Goal: Task Accomplishment & Management: Manage account settings

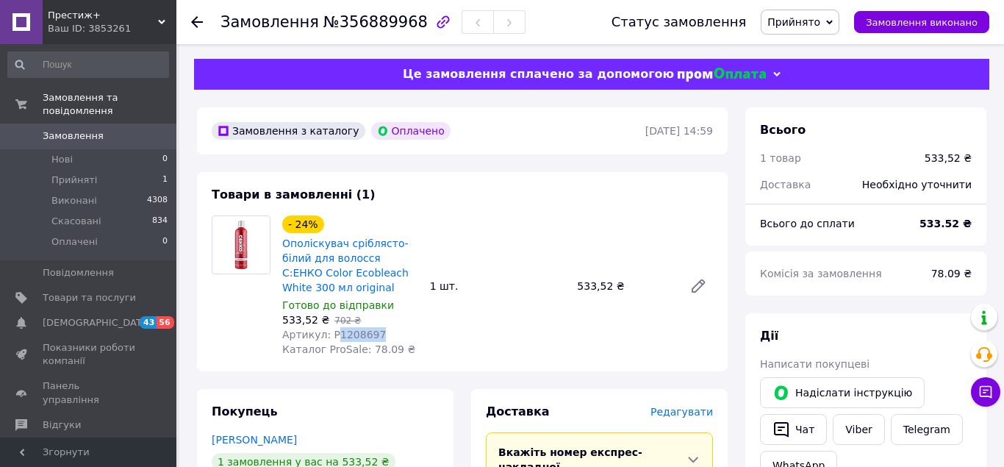
drag, startPoint x: 334, startPoint y: 334, endPoint x: 376, endPoint y: 334, distance: 41.9
click at [376, 334] on div "Артикул: P1208697" at bounding box center [350, 334] width 136 height 15
copy span "1208697"
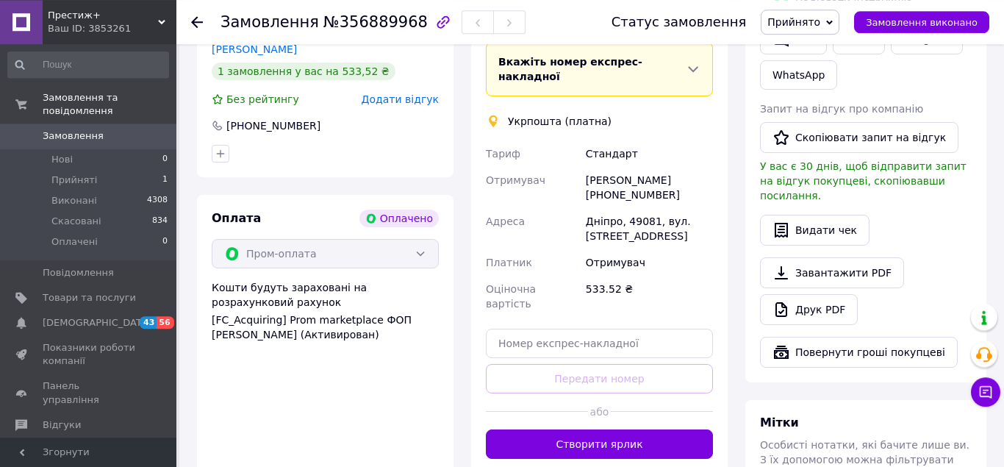
scroll to position [375, 0]
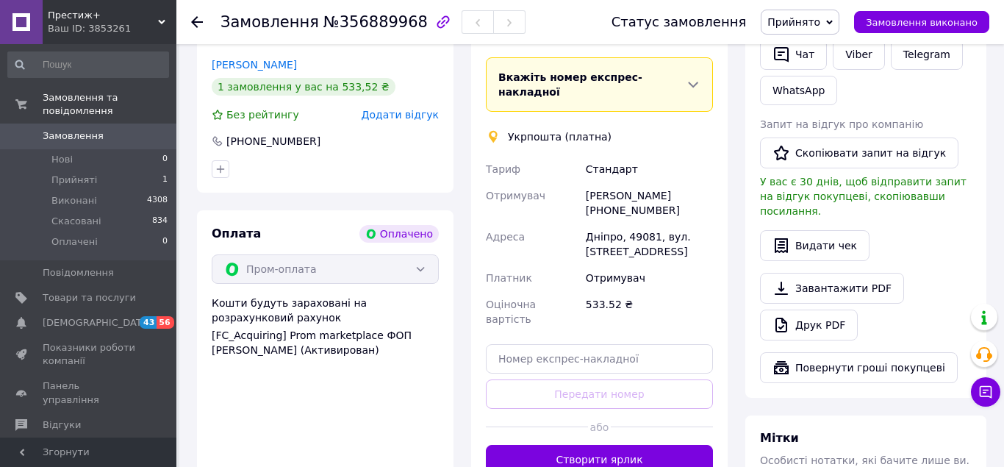
drag, startPoint x: 604, startPoint y: 198, endPoint x: 695, endPoint y: 190, distance: 91.4
click at [695, 190] on div "[PERSON_NAME] [PHONE_NUMBER]" at bounding box center [649, 202] width 133 height 41
copy div "0501963047"
click at [642, 223] on div "Дніпро, 49081, вул. [STREET_ADDRESS]" at bounding box center [649, 243] width 133 height 41
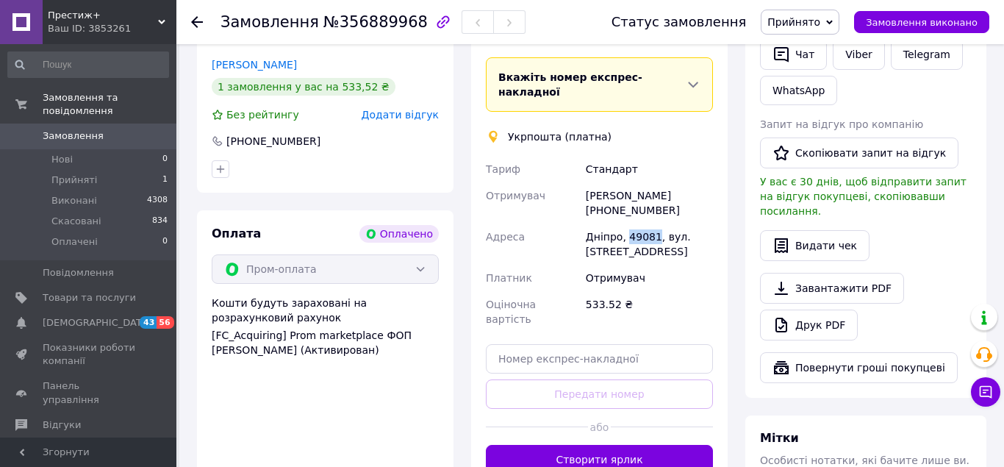
copy div "49081"
click at [664, 182] on div "[PERSON_NAME] [PHONE_NUMBER]" at bounding box center [649, 202] width 133 height 41
copy div "[PERSON_NAME]"
click at [609, 182] on div "[PERSON_NAME] [PHONE_NUMBER]" at bounding box center [649, 202] width 133 height 41
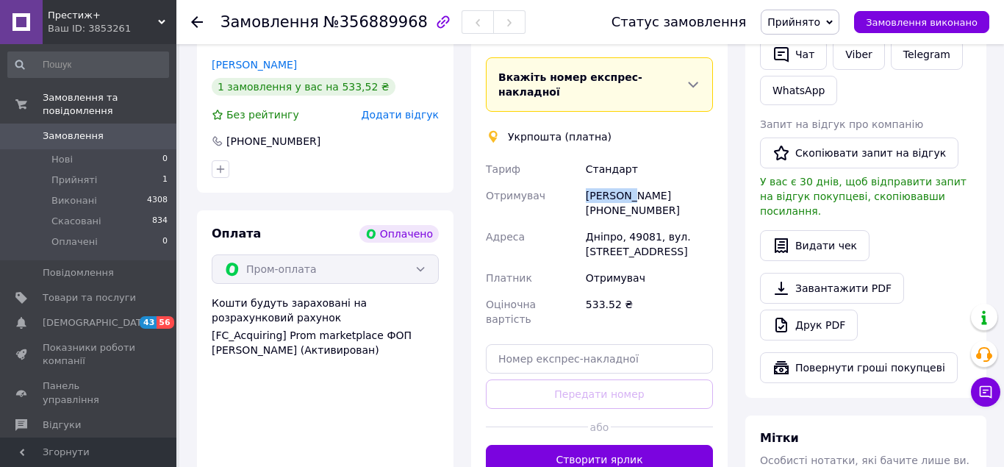
click at [609, 182] on div "[PERSON_NAME] [PHONE_NUMBER]" at bounding box center [649, 202] width 133 height 41
copy div "[PERSON_NAME]"
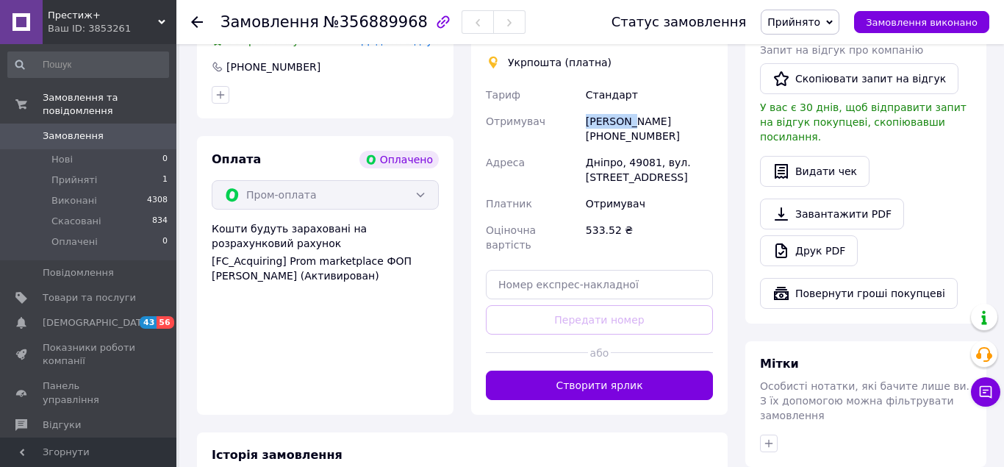
scroll to position [450, 0]
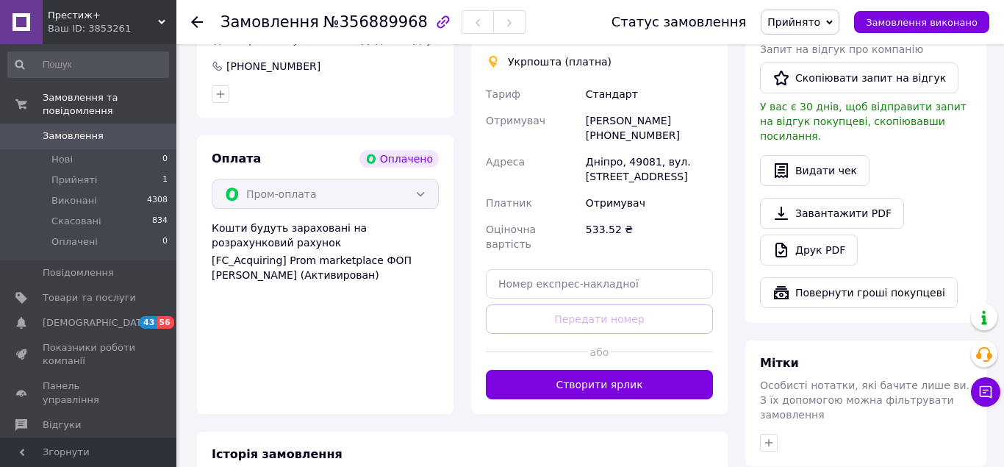
click at [642, 111] on div "[PERSON_NAME] [PHONE_NUMBER]" at bounding box center [649, 127] width 133 height 41
copy div "[PERSON_NAME]"
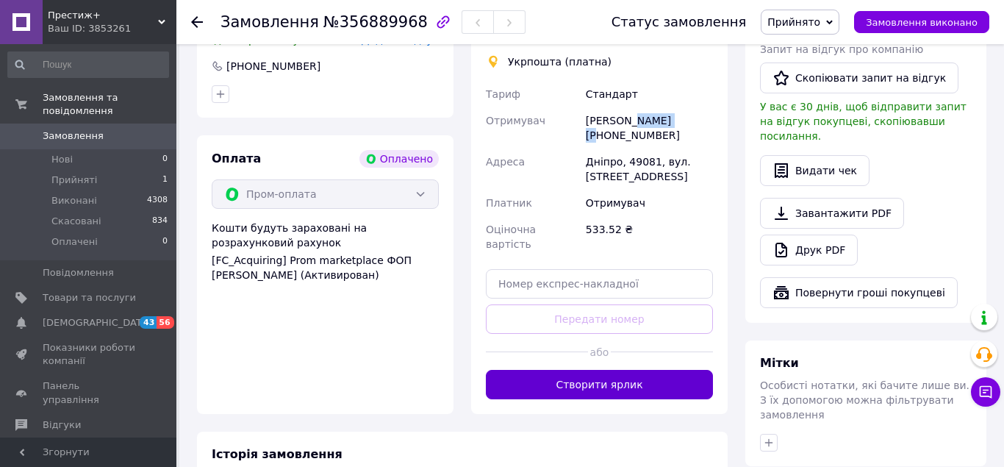
click at [645, 370] on button "Створити ярлик" at bounding box center [599, 384] width 227 height 29
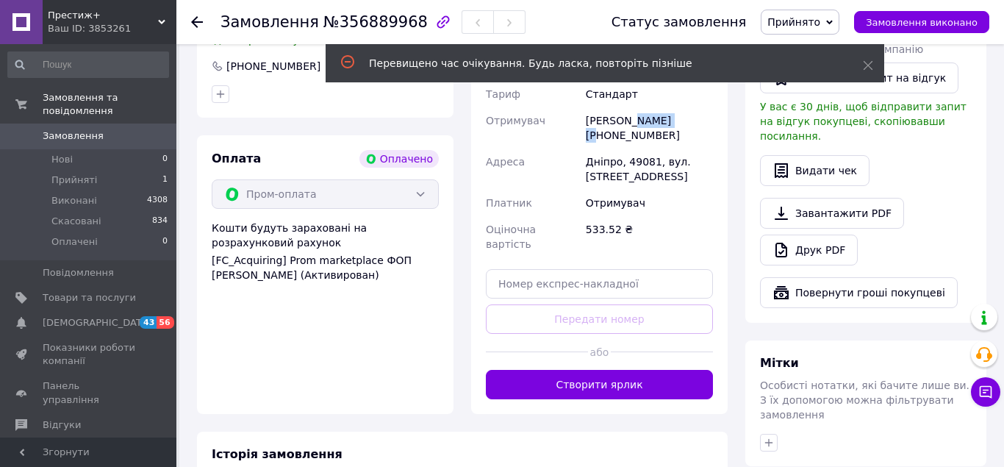
scroll to position [375, 0]
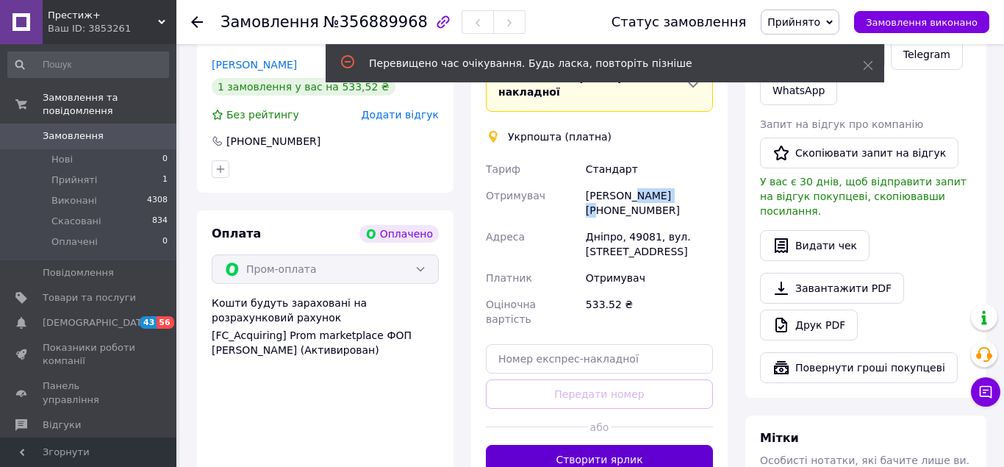
click at [606, 445] on button "Створити ярлик" at bounding box center [599, 459] width 227 height 29
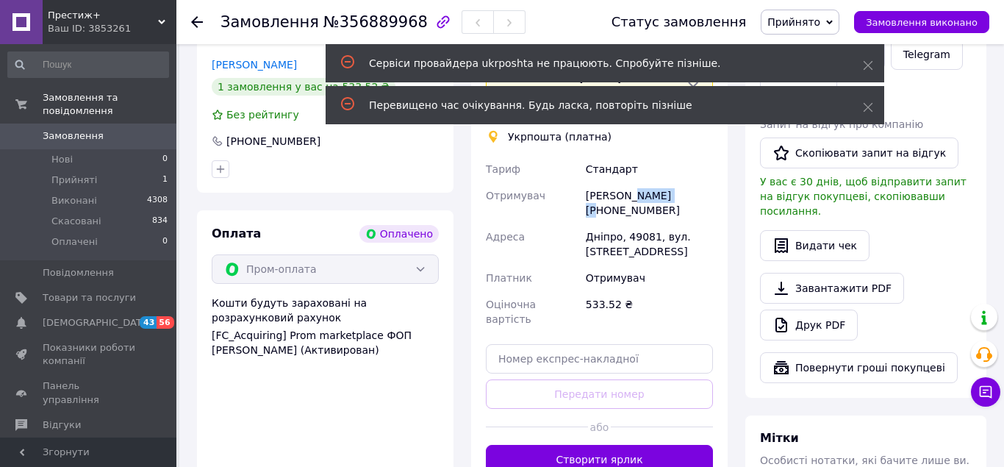
copy div "[PERSON_NAME]"
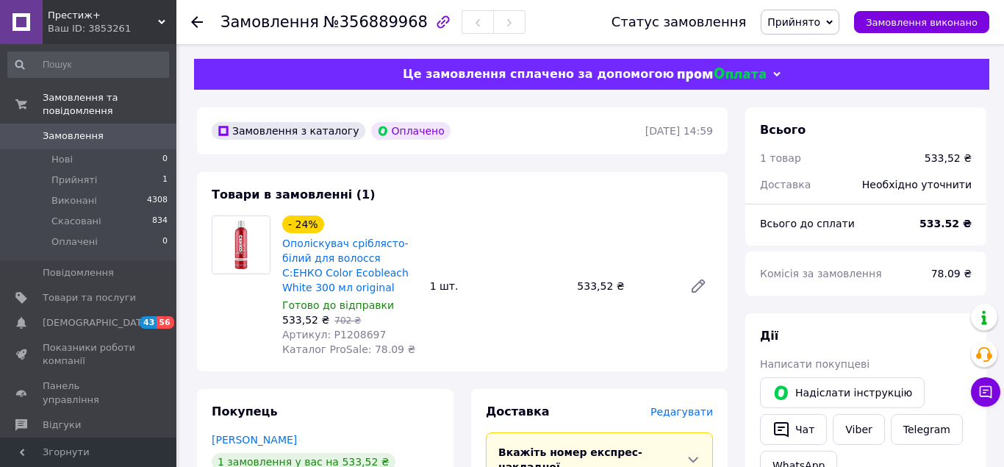
scroll to position [450, 0]
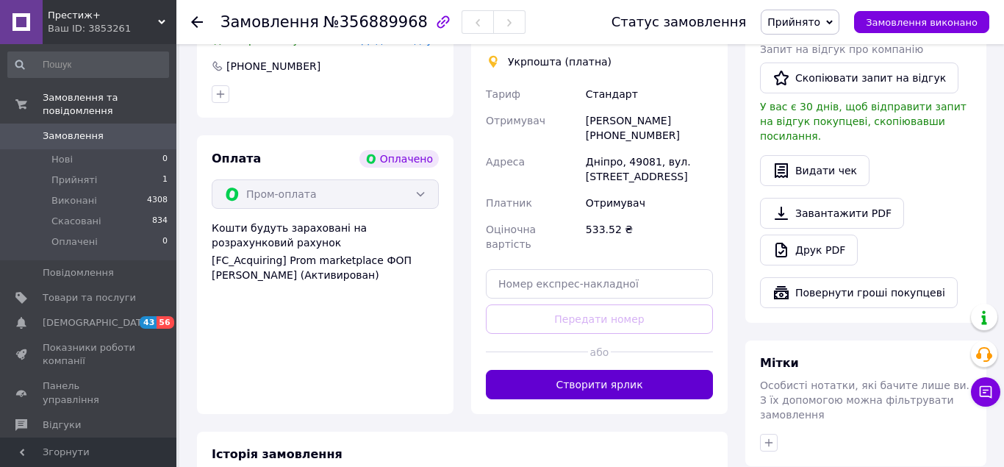
click at [573, 370] on button "Створити ярлик" at bounding box center [599, 384] width 227 height 29
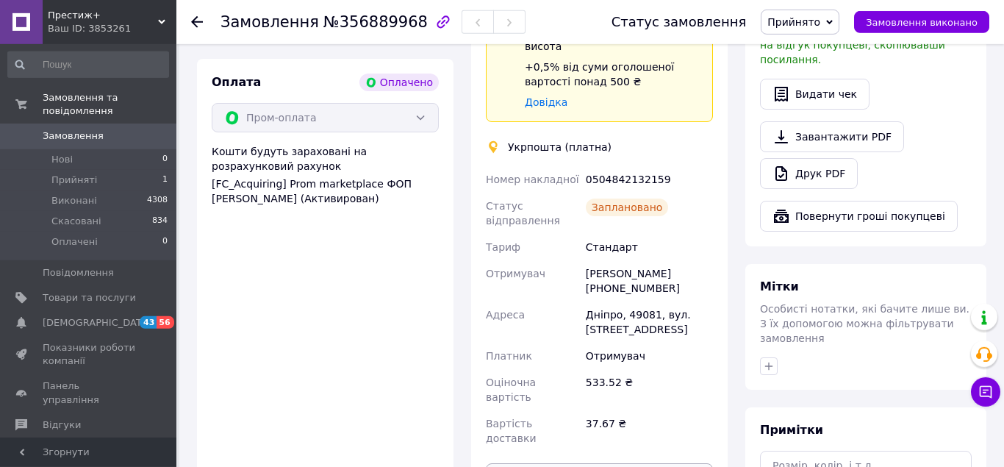
scroll to position [675, 0]
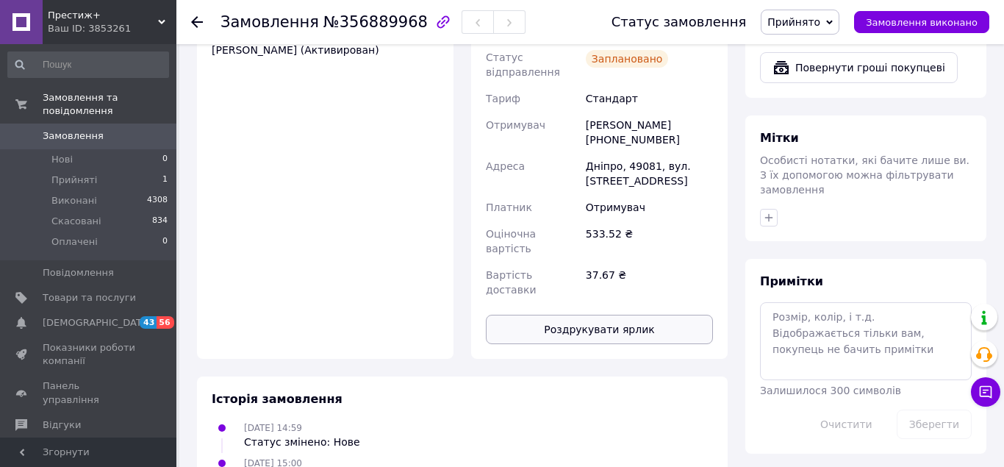
click at [573, 315] on button "Роздрукувати ярлик" at bounding box center [599, 329] width 227 height 29
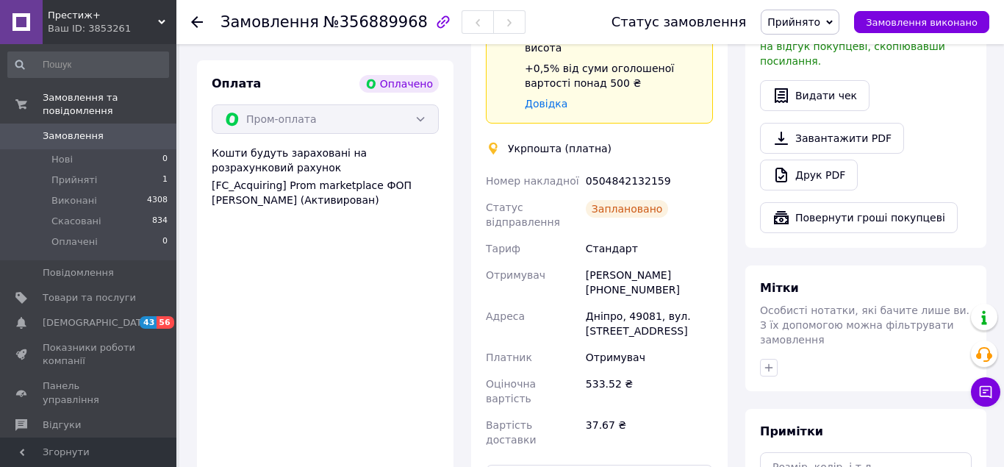
drag, startPoint x: 664, startPoint y: 276, endPoint x: 586, endPoint y: 276, distance: 78.6
click at [586, 279] on div "[PERSON_NAME] [PHONE_NUMBER]" at bounding box center [649, 282] width 133 height 41
copy div "[PHONE_NUMBER]"
click at [949, 14] on button "Замовлення виконано" at bounding box center [921, 22] width 135 height 22
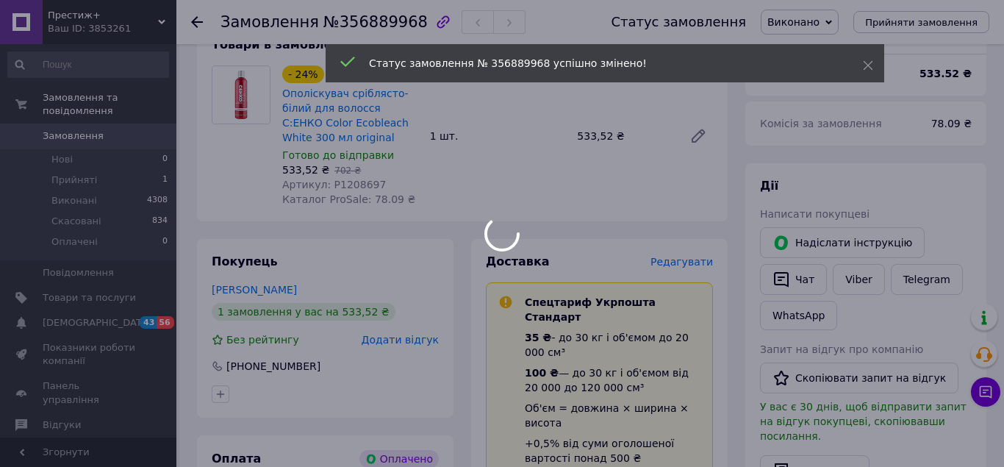
scroll to position [0, 0]
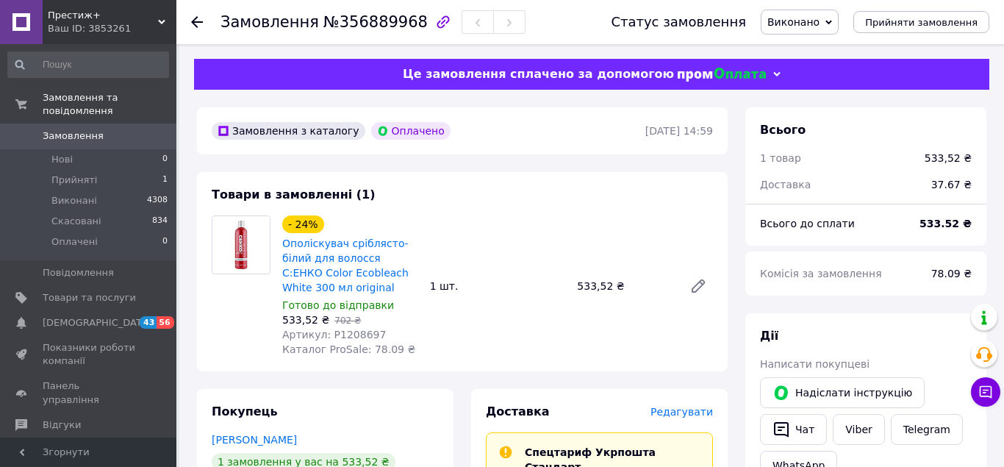
click at [939, 223] on b "533.52 ₴" at bounding box center [945, 224] width 52 height 12
drag, startPoint x: 925, startPoint y: 221, endPoint x: 965, endPoint y: 223, distance: 40.4
click at [965, 223] on div "533.52 ₴" at bounding box center [946, 223] width 70 height 32
copy b "533.52"
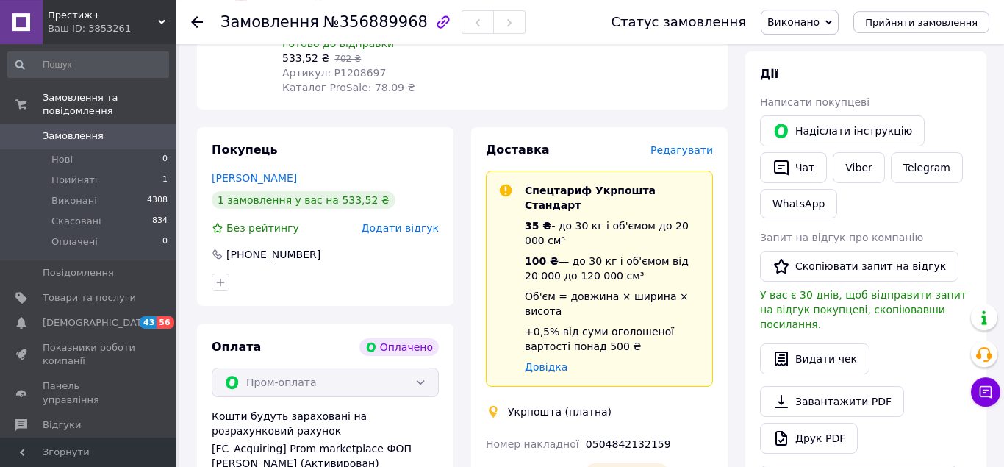
scroll to position [300, 0]
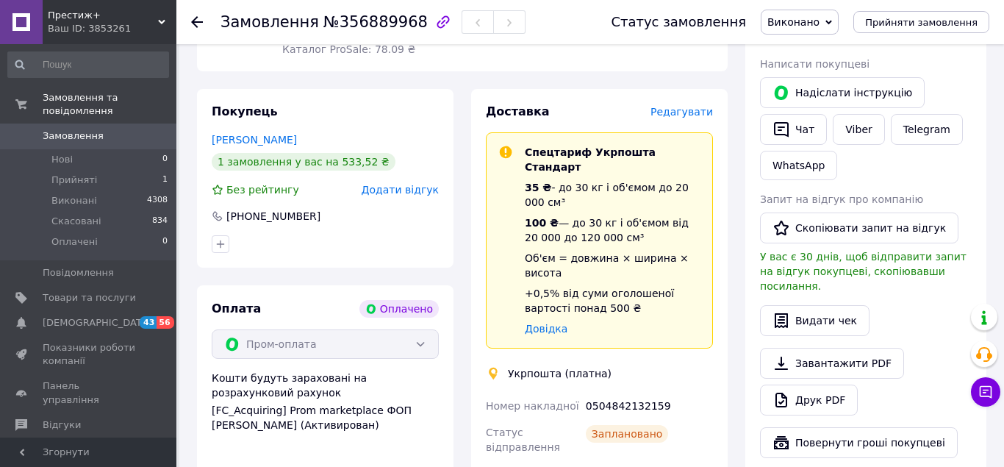
click at [643, 392] on div "0504842132159" at bounding box center [649, 405] width 133 height 26
copy div "0504842132159"
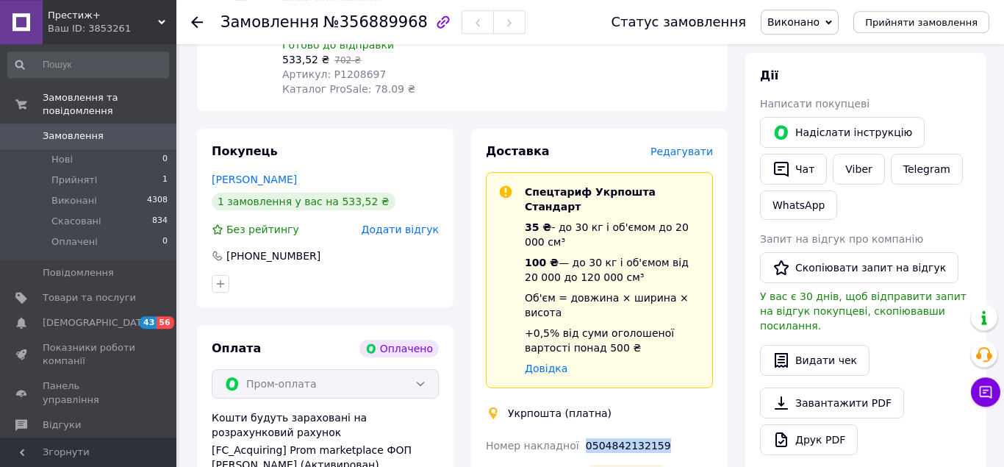
scroll to position [0, 0]
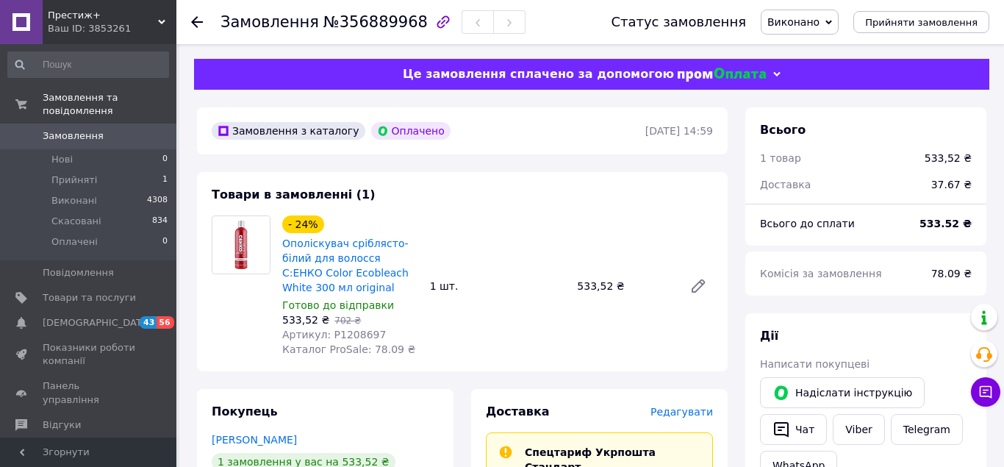
click at [54, 129] on span "Замовлення" at bounding box center [73, 135] width 61 height 13
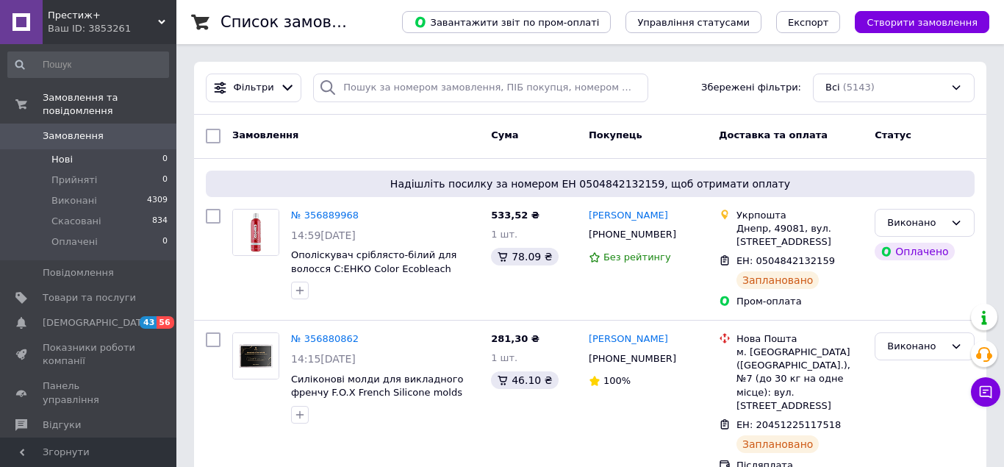
click at [76, 152] on li "Нові 0" at bounding box center [88, 159] width 176 height 21
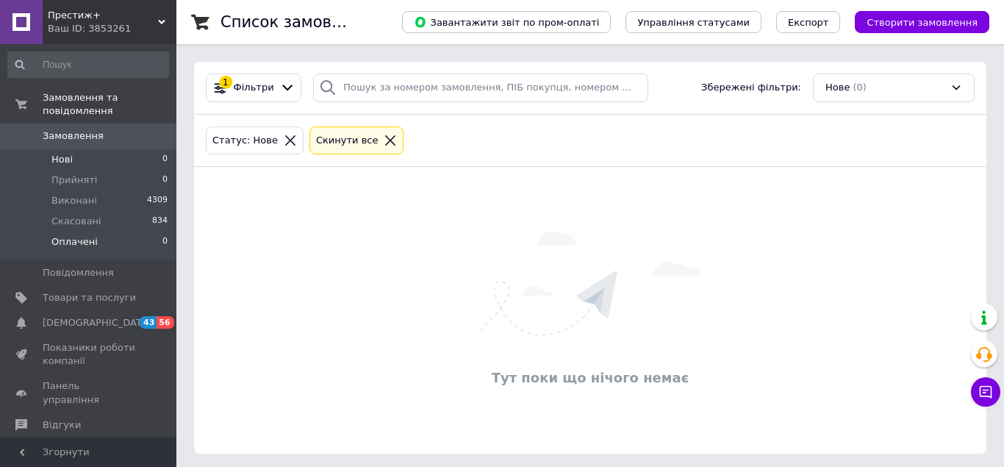
click at [101, 233] on li "Оплачені 0" at bounding box center [88, 246] width 176 height 28
click at [85, 149] on li "Нові 0" at bounding box center [88, 159] width 176 height 21
click at [104, 232] on li "Оплачені 0" at bounding box center [88, 246] width 176 height 28
click at [106, 173] on li "Прийняті 0" at bounding box center [88, 180] width 176 height 21
click at [77, 149] on li "Нові 0" at bounding box center [88, 159] width 176 height 21
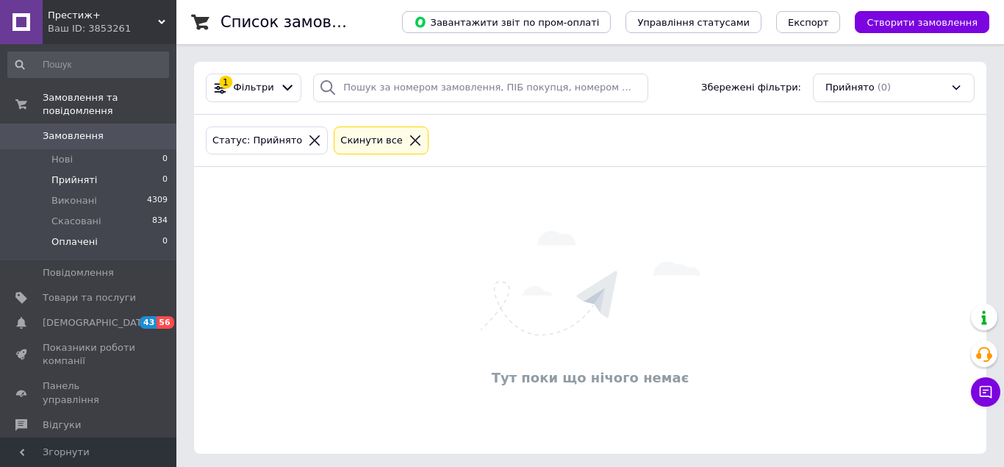
click at [110, 234] on li "Оплачені 0" at bounding box center [88, 246] width 176 height 28
click at [72, 149] on li "Нові 0" at bounding box center [88, 159] width 176 height 21
click at [103, 232] on li "Оплачені 0" at bounding box center [88, 246] width 176 height 28
click at [114, 149] on li "Нові 0" at bounding box center [88, 159] width 176 height 21
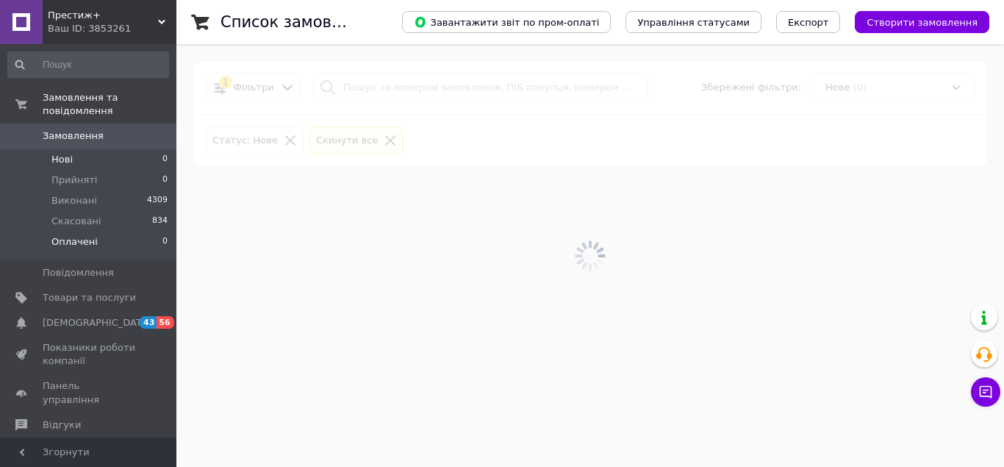
click at [104, 232] on li "Оплачені 0" at bounding box center [88, 246] width 176 height 28
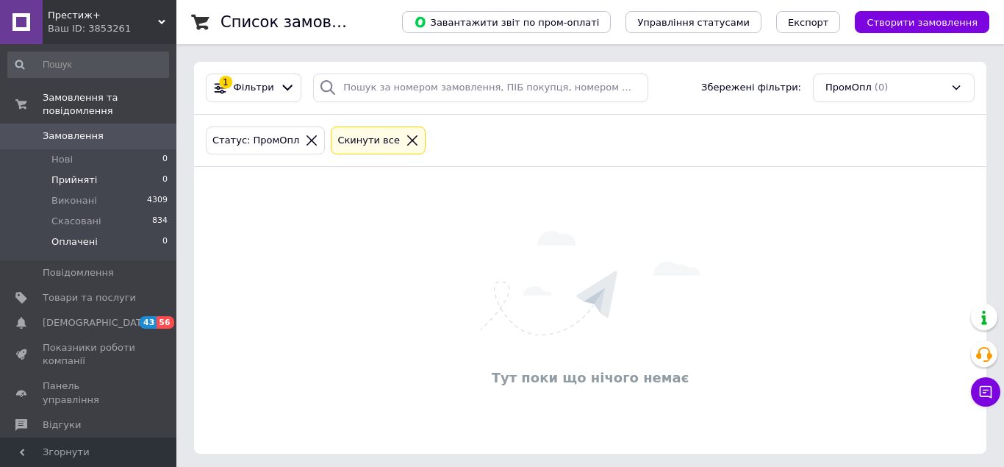
click at [105, 170] on li "Прийняті 0" at bounding box center [88, 180] width 176 height 21
click at [87, 149] on li "Нові 0" at bounding box center [88, 159] width 176 height 21
click at [80, 235] on span "Оплачені" at bounding box center [74, 241] width 46 height 13
click at [76, 150] on li "Нові 0" at bounding box center [88, 159] width 176 height 21
click at [103, 232] on li "Оплачені 0" at bounding box center [88, 246] width 176 height 28
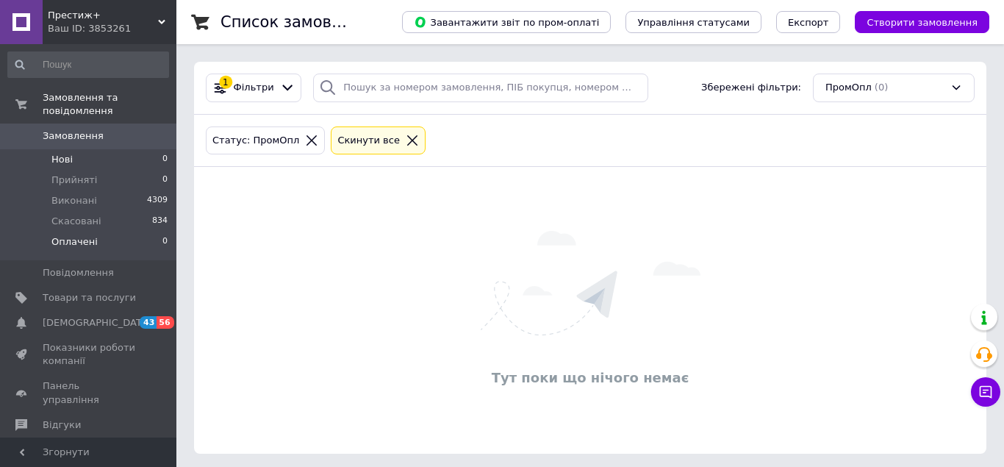
click at [72, 149] on li "Нові 0" at bounding box center [88, 159] width 176 height 21
click at [101, 234] on li "Оплачені 0" at bounding box center [88, 246] width 176 height 28
click at [87, 173] on span "Прийняті" at bounding box center [74, 179] width 46 height 13
click at [75, 149] on li "Нові 0" at bounding box center [88, 159] width 176 height 21
click at [111, 232] on li "Оплачені 0" at bounding box center [88, 246] width 176 height 28
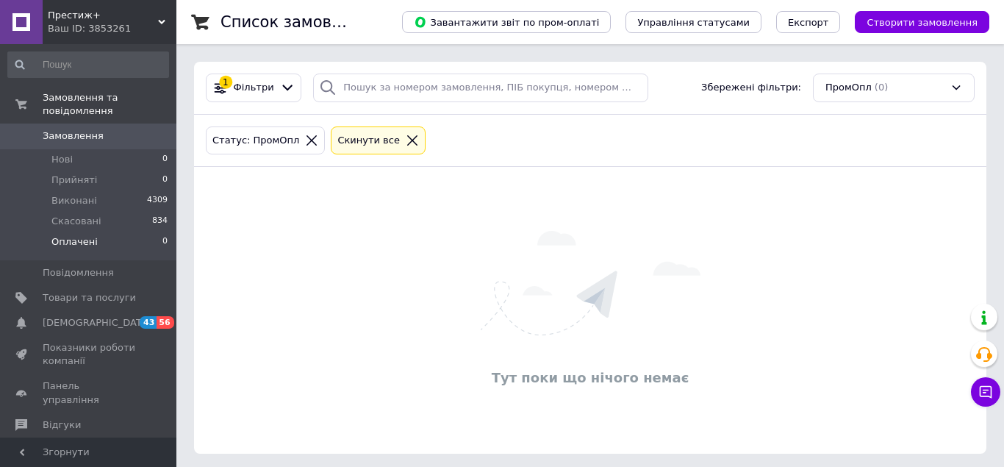
click at [92, 129] on span "Замовлення" at bounding box center [73, 135] width 61 height 13
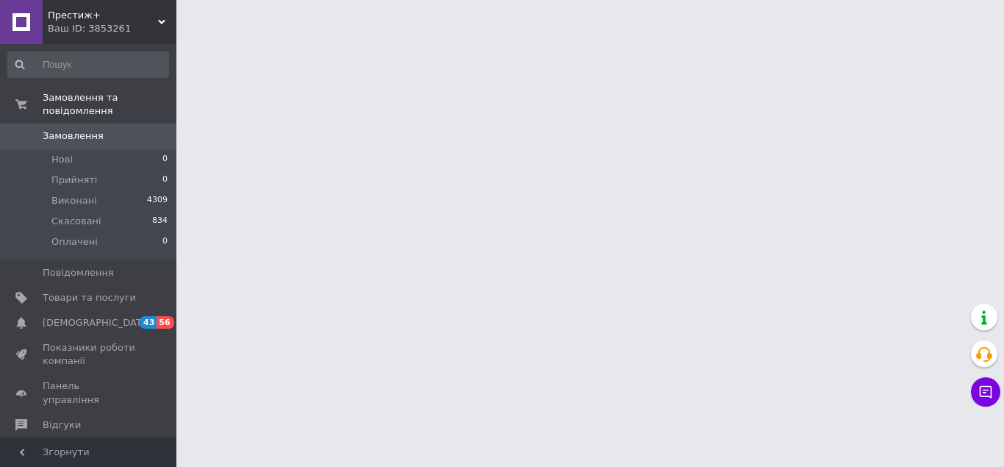
click at [131, 129] on span "Замовлення" at bounding box center [89, 135] width 93 height 13
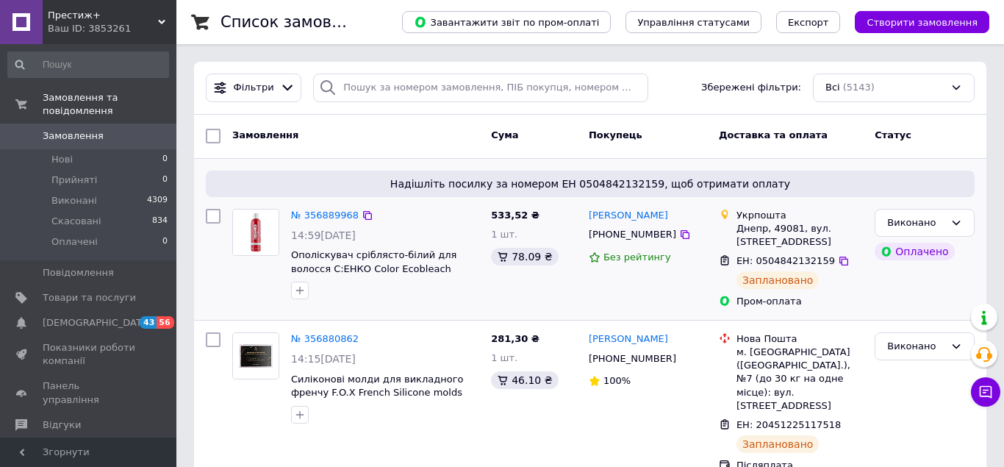
scroll to position [75, 0]
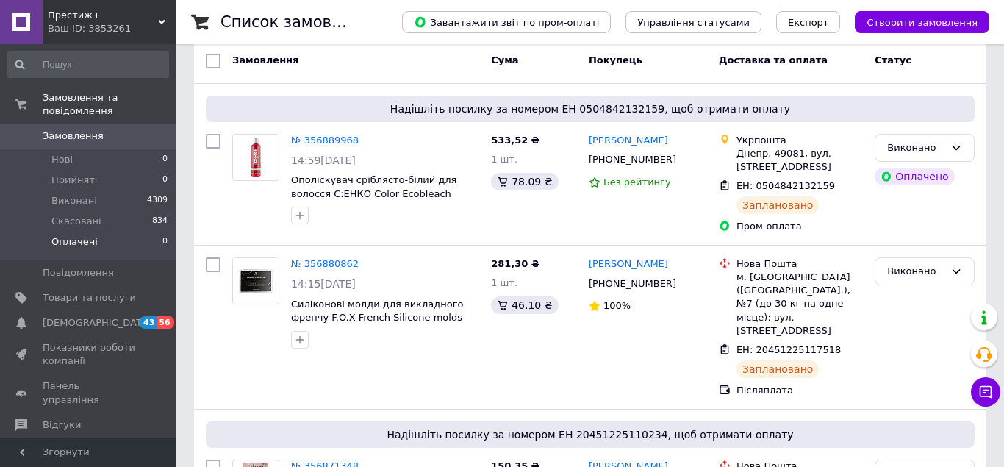
click at [85, 149] on li "Нові 0" at bounding box center [88, 159] width 176 height 21
click at [78, 235] on span "Оплачені" at bounding box center [74, 241] width 46 height 13
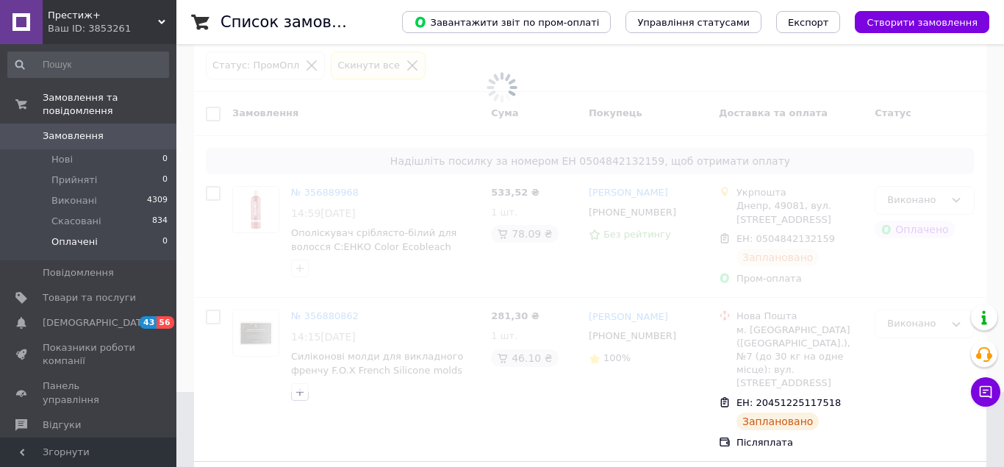
click at [81, 149] on li "Нові 0" at bounding box center [88, 159] width 176 height 21
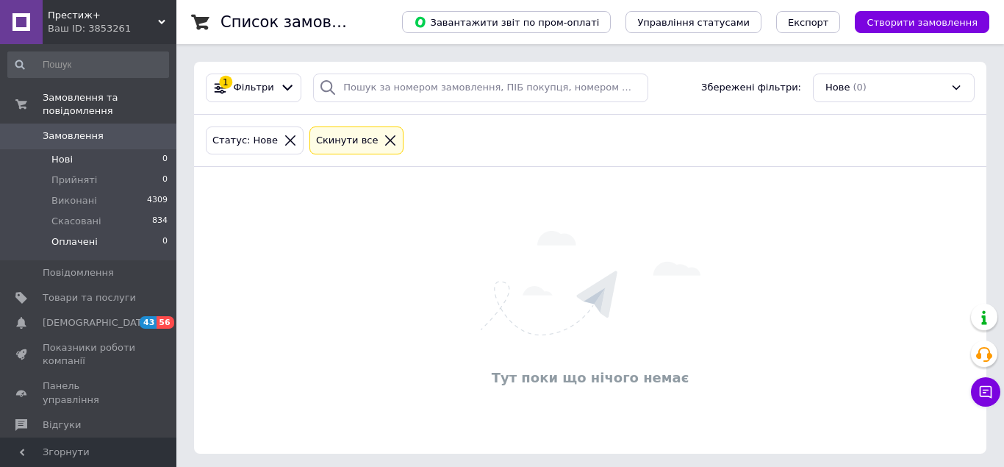
click at [112, 232] on li "Оплачені 0" at bounding box center [88, 246] width 176 height 28
click at [107, 149] on li "Нові 0" at bounding box center [88, 159] width 176 height 21
click at [104, 170] on li "Прийняті 0" at bounding box center [88, 180] width 176 height 21
click at [86, 152] on li "Нові 0" at bounding box center [88, 159] width 176 height 21
click at [95, 234] on li "Оплачені 0" at bounding box center [88, 246] width 176 height 28
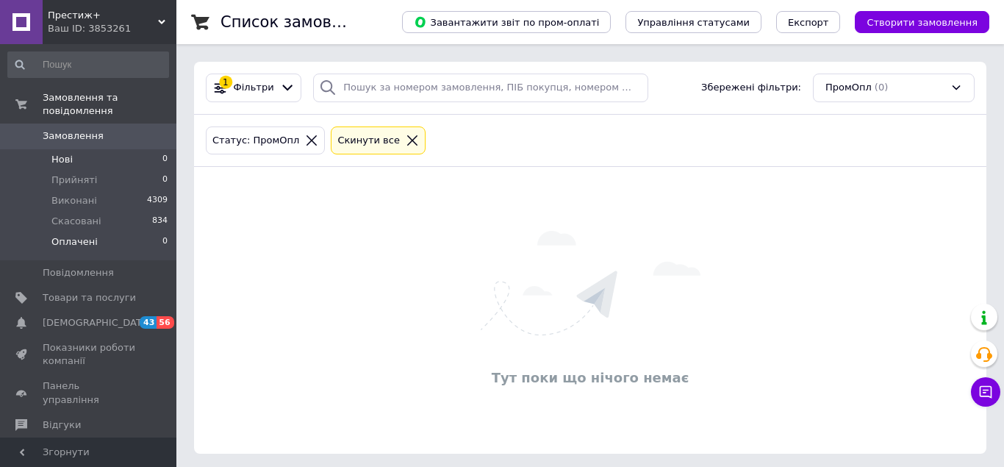
click at [109, 149] on li "Нові 0" at bounding box center [88, 159] width 176 height 21
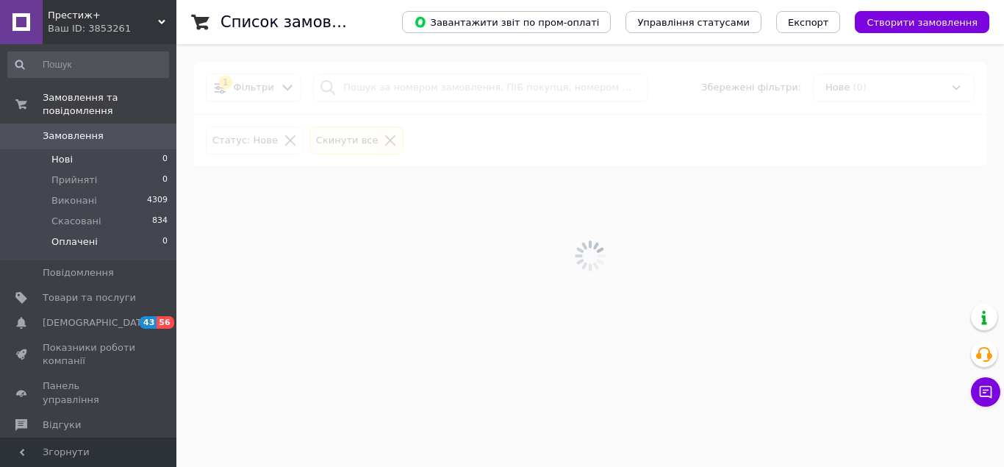
click at [110, 232] on li "Оплачені 0" at bounding box center [88, 246] width 176 height 28
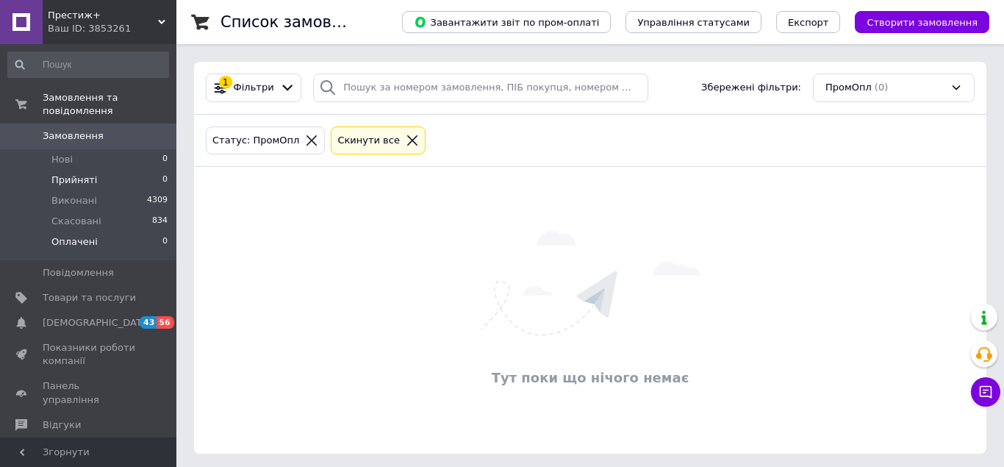
click at [102, 171] on li "Прийняті 0" at bounding box center [88, 180] width 176 height 21
click at [79, 149] on li "Нові 0" at bounding box center [88, 159] width 176 height 21
click at [81, 235] on span "Оплачені" at bounding box center [74, 241] width 46 height 13
click at [92, 173] on li "Прийняті 0" at bounding box center [88, 180] width 176 height 21
click at [88, 151] on li "Нові 0" at bounding box center [88, 159] width 176 height 21
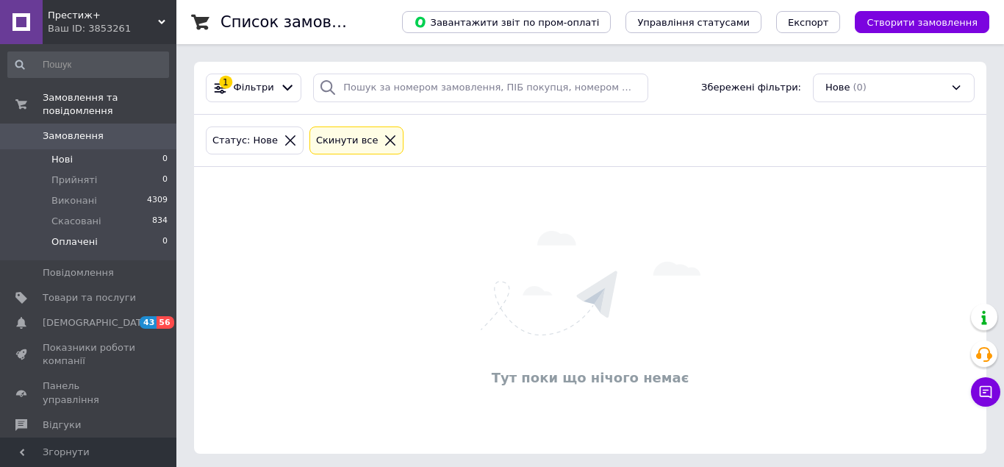
click at [96, 232] on li "Оплачені 0" at bounding box center [88, 246] width 176 height 28
click at [61, 153] on span "Нові" at bounding box center [61, 159] width 21 height 13
click at [89, 235] on span "Оплачені" at bounding box center [74, 241] width 46 height 13
click at [62, 153] on span "Нові" at bounding box center [61, 159] width 21 height 13
click at [98, 232] on li "Оплачені 0" at bounding box center [88, 246] width 176 height 28
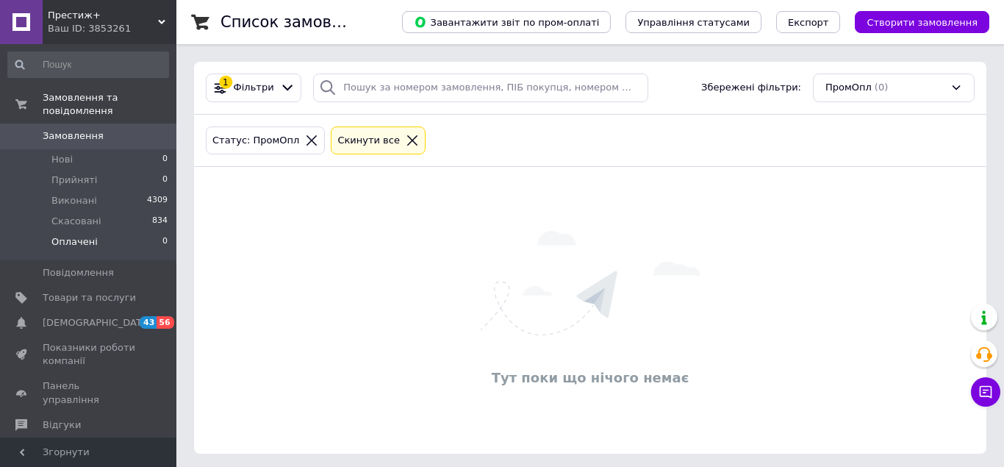
click at [80, 129] on span "Замовлення" at bounding box center [73, 135] width 61 height 13
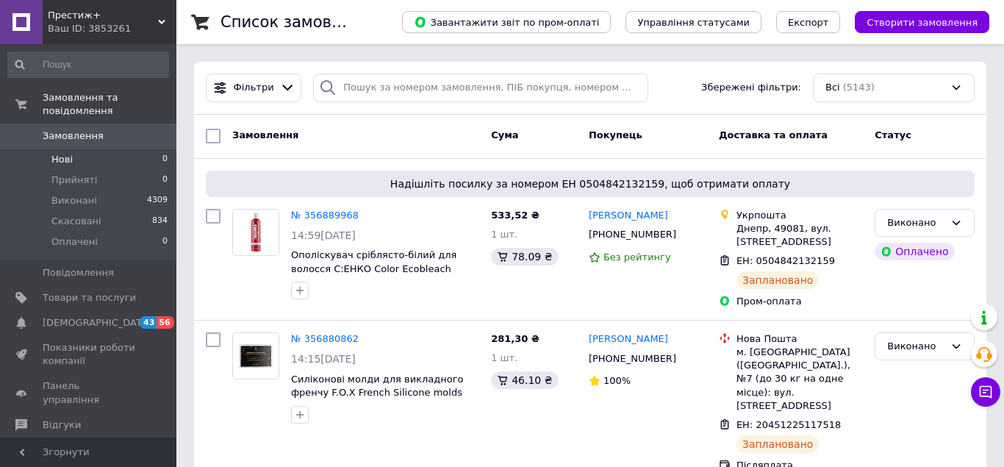
click at [86, 149] on li "Нові 0" at bounding box center [88, 159] width 176 height 21
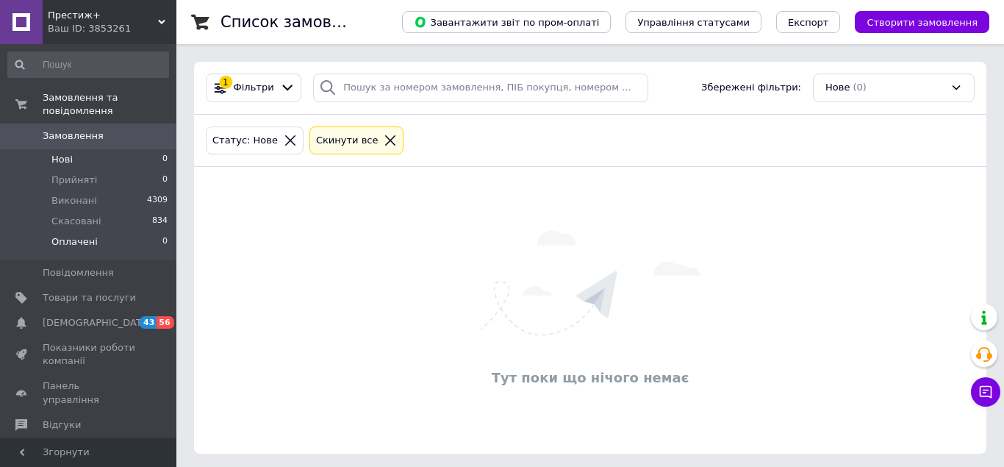
click at [102, 232] on li "Оплачені 0" at bounding box center [88, 246] width 176 height 28
click at [54, 153] on span "Нові" at bounding box center [61, 159] width 21 height 13
click at [76, 235] on span "Оплачені" at bounding box center [74, 241] width 46 height 13
click at [65, 153] on span "Нові" at bounding box center [61, 159] width 21 height 13
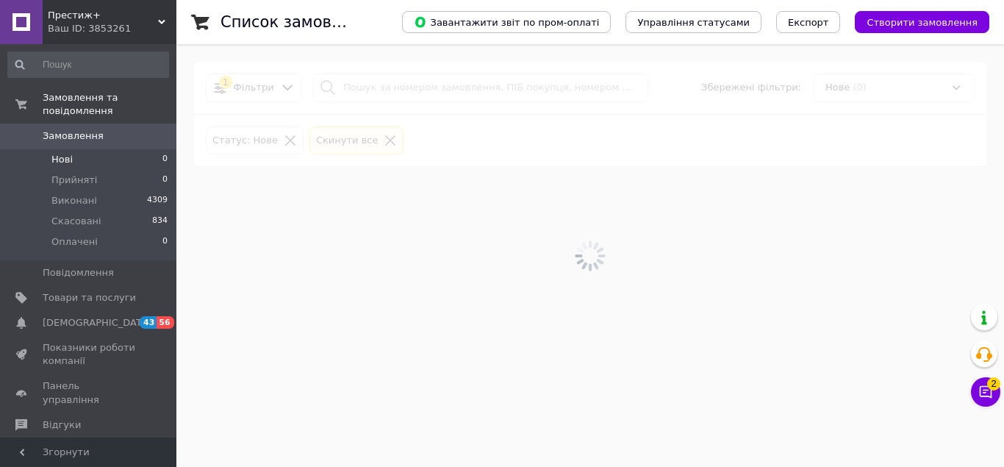
click at [81, 149] on li "Нові 0" at bounding box center [88, 159] width 176 height 21
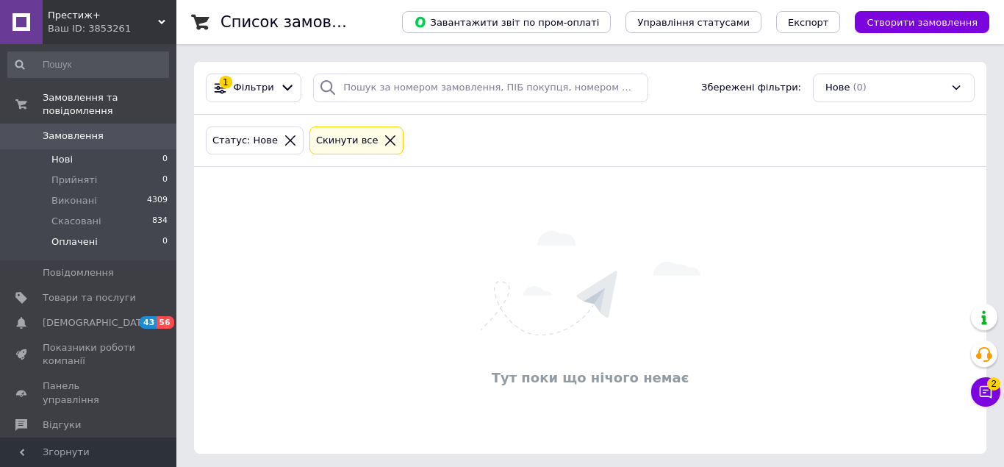
click at [65, 235] on span "Оплачені" at bounding box center [74, 241] width 46 height 13
click at [93, 149] on li "Нові 0" at bounding box center [88, 159] width 176 height 21
click at [984, 393] on icon at bounding box center [985, 391] width 15 height 15
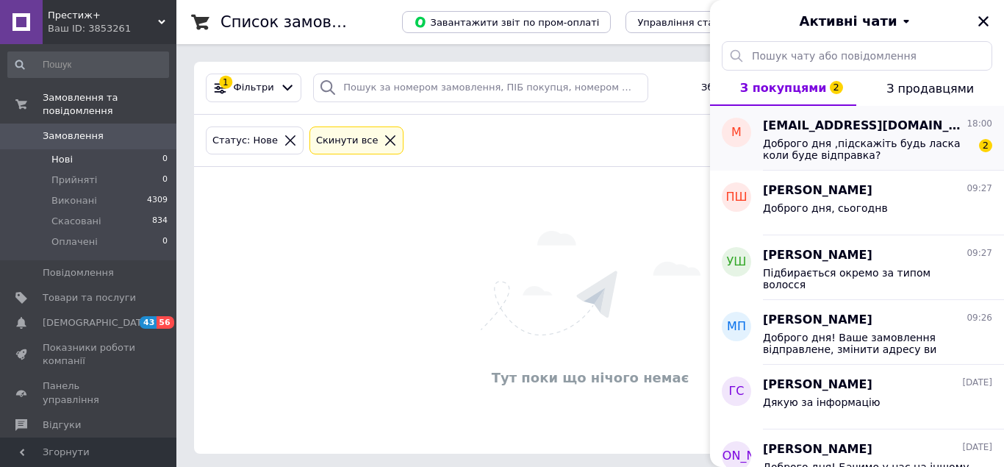
click at [917, 146] on span "Доброго дня ,підскажіть будь ласка коли буде відправка?" at bounding box center [867, 149] width 209 height 24
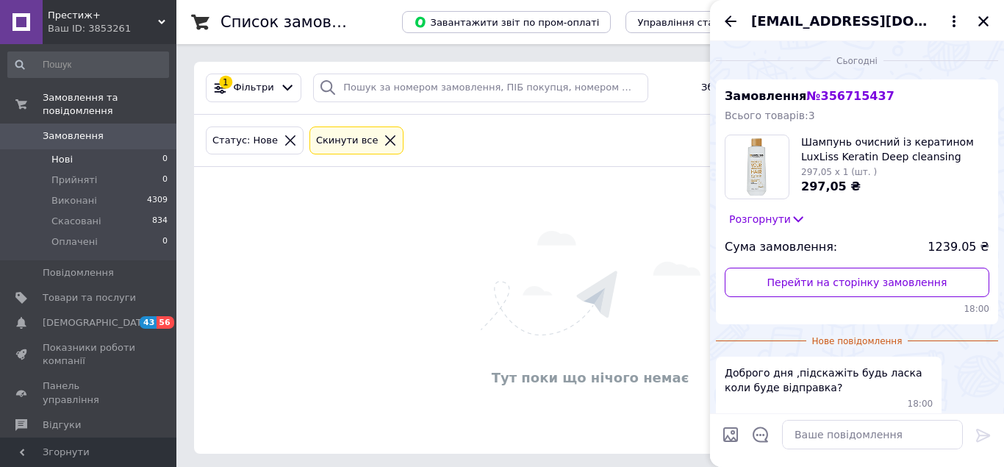
scroll to position [65, 0]
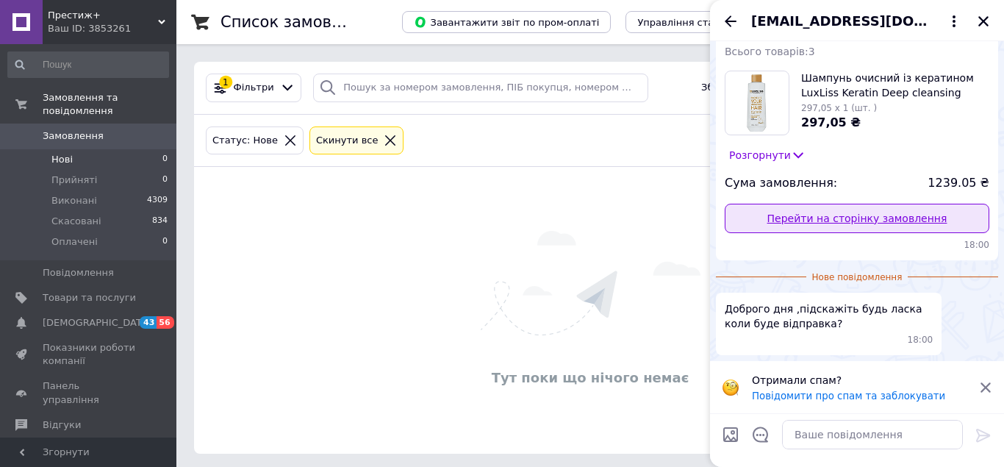
click at [844, 218] on link "Перейти на сторінку замовлення" at bounding box center [857, 218] width 265 height 29
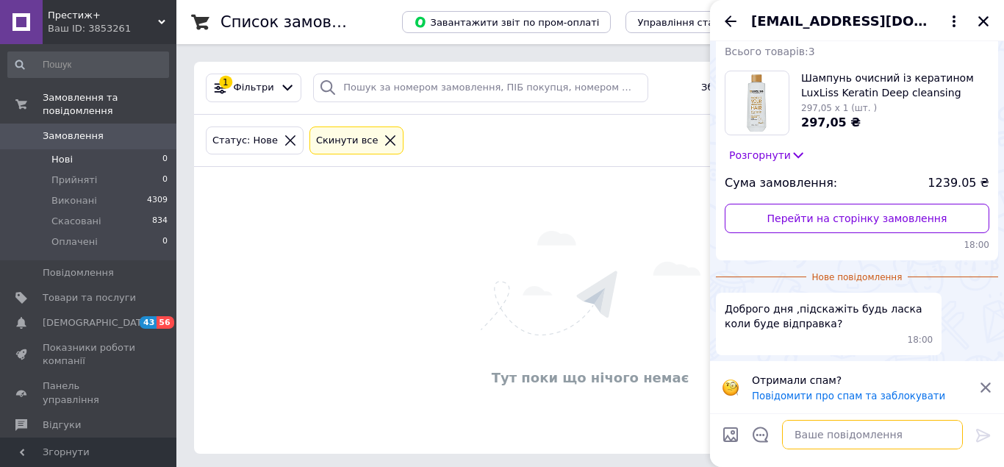
click at [802, 434] on textarea at bounding box center [872, 434] width 181 height 29
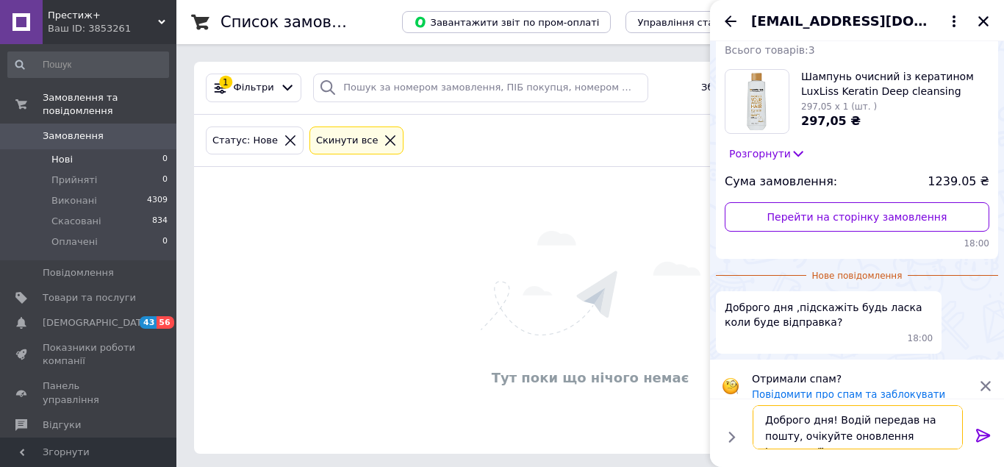
type textarea "Доброго дня! Водій передав на пошту, очікуйте оновлення інформації по ТТН"
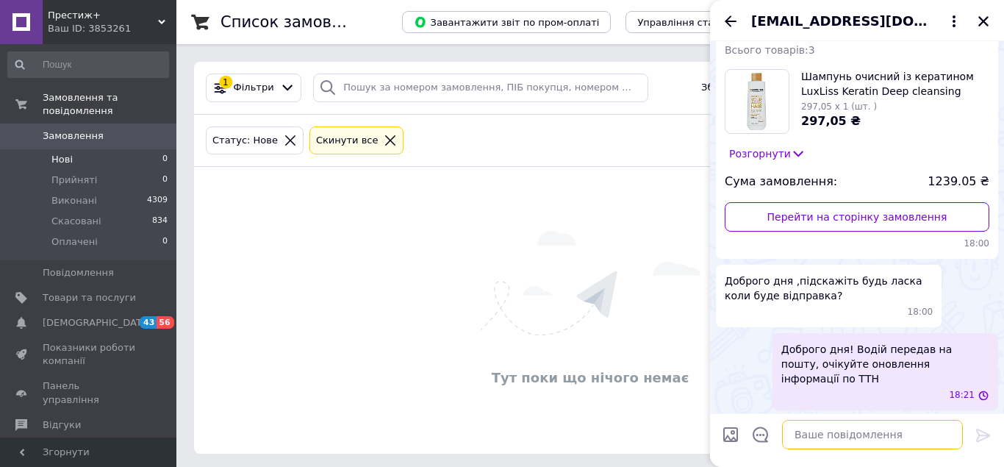
scroll to position [54, 0]
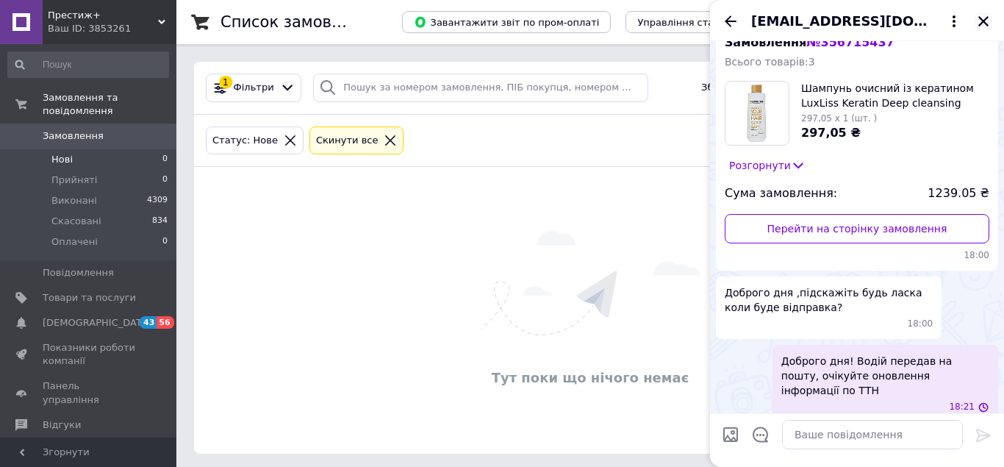
click at [983, 24] on icon "Закрити" at bounding box center [983, 21] width 13 height 13
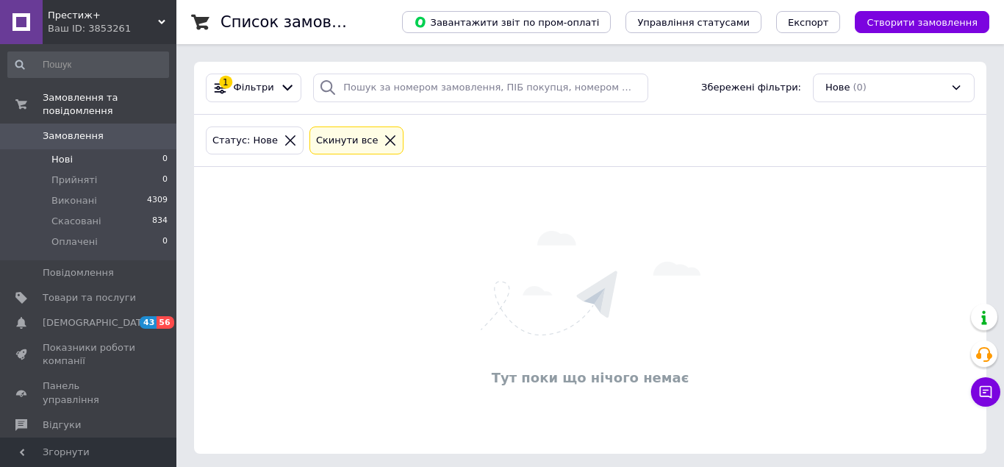
click at [88, 129] on span "Замовлення" at bounding box center [73, 135] width 61 height 13
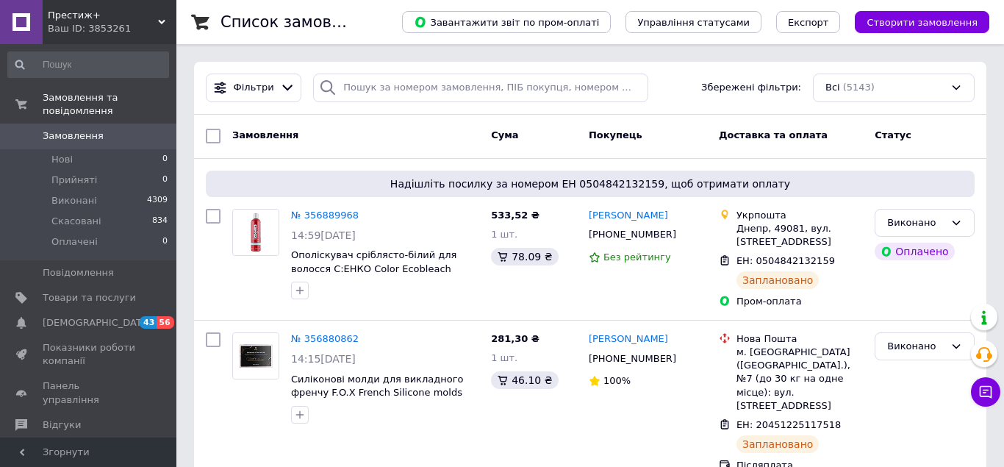
click at [101, 129] on span "Замовлення" at bounding box center [89, 135] width 93 height 13
click at [97, 149] on li "Нові 0" at bounding box center [88, 159] width 176 height 21
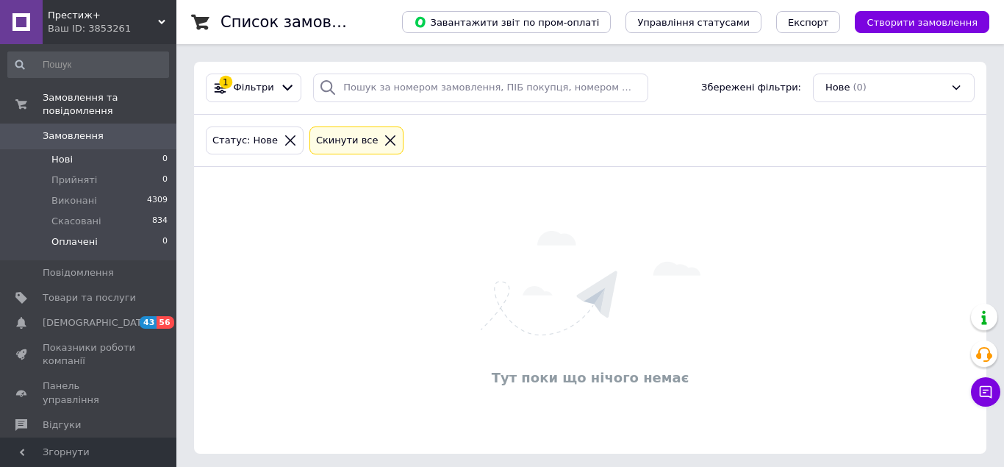
click at [95, 235] on li "Оплачені 0" at bounding box center [88, 246] width 176 height 28
click at [103, 170] on li "Прийняті 0" at bounding box center [88, 180] width 176 height 21
click at [67, 153] on span "Нові" at bounding box center [61, 159] width 21 height 13
click at [93, 232] on li "Оплачені 0" at bounding box center [88, 246] width 176 height 28
click at [80, 149] on li "Нові 0" at bounding box center [88, 159] width 176 height 21
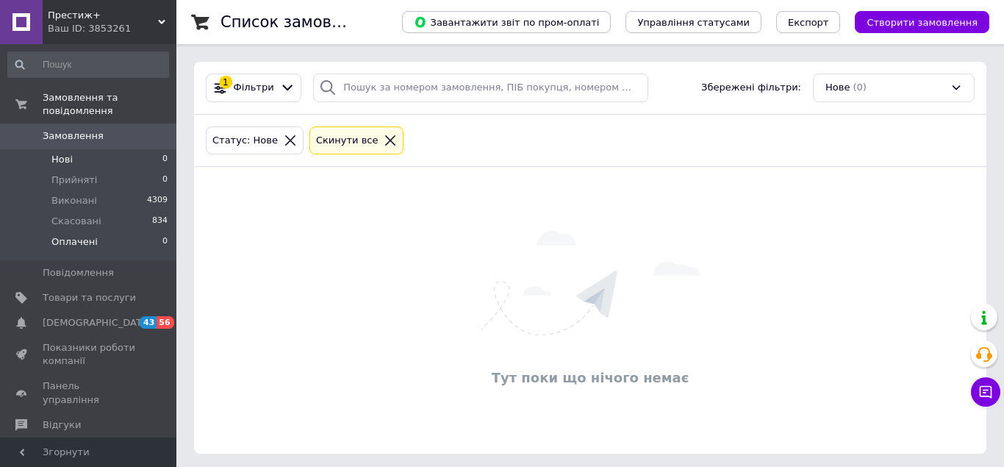
click at [108, 232] on li "Оплачені 0" at bounding box center [88, 246] width 176 height 28
